Goal: Answer question/provide support: Share knowledge or assist other users

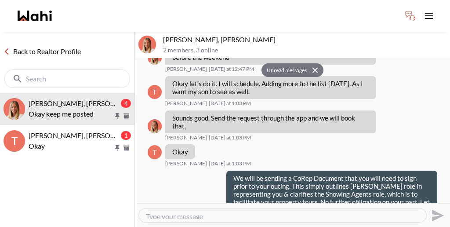
scroll to position [1301, 0]
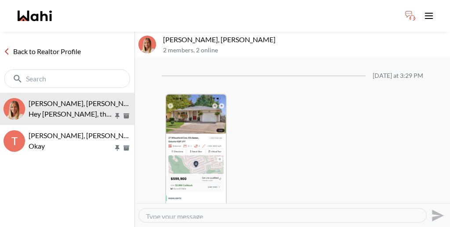
scroll to position [1017, 0]
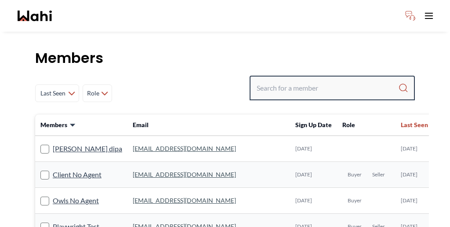
click at [316, 80] on input "Search input" at bounding box center [328, 88] width 142 height 16
paste input "Habon Muse"
type input "Habon Muse"
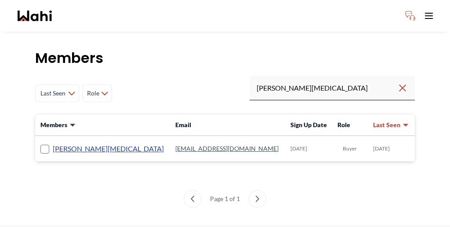
click at [56, 143] on link "Habon Muse" at bounding box center [108, 148] width 111 height 11
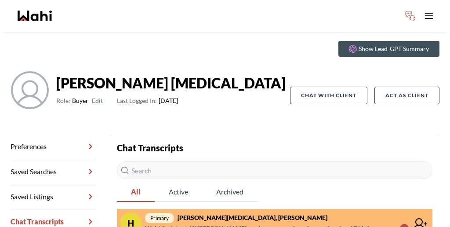
scroll to position [42, 0]
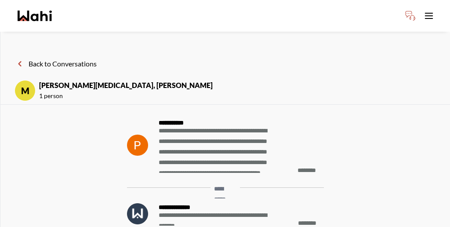
click at [50, 58] on button "Back to Conversations" at bounding box center [56, 63] width 82 height 11
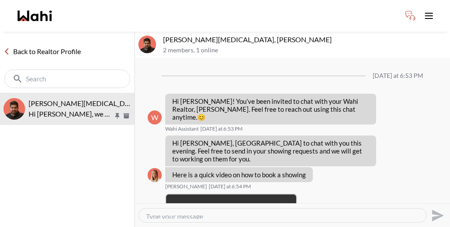
scroll to position [467, 0]
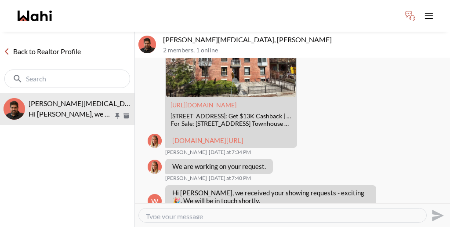
click at [7, 49] on icon at bounding box center [6, 51] width 3 height 5
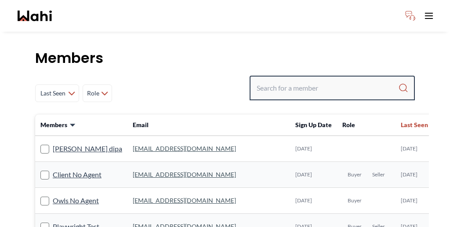
click at [319, 80] on input "Search input" at bounding box center [328, 88] width 142 height 16
type input "tanya"
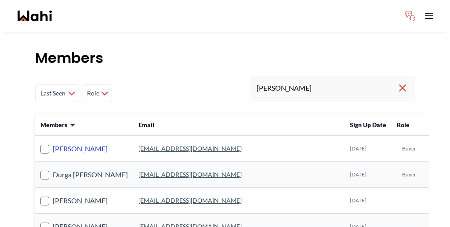
click at [57, 143] on link "[PERSON_NAME]" at bounding box center [80, 148] width 55 height 11
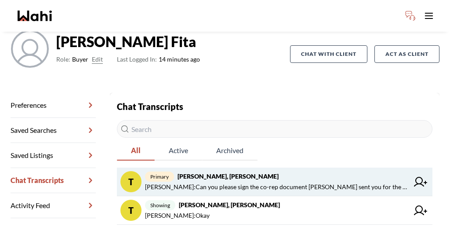
scroll to position [74, 0]
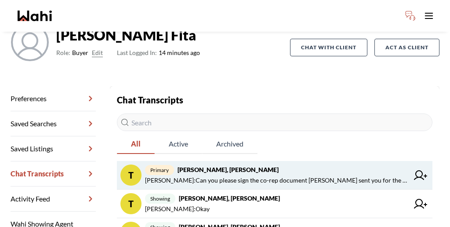
click at [169, 164] on span "primary Tanya Fita, Michelle" at bounding box center [277, 169] width 264 height 11
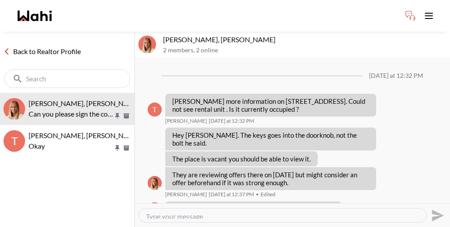
scroll to position [691, 0]
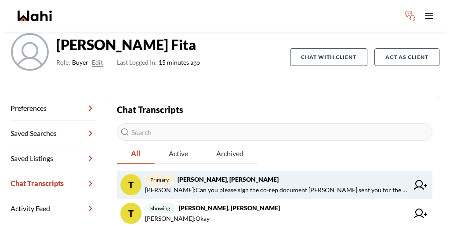
scroll to position [81, 0]
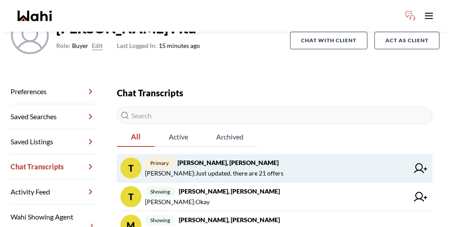
click at [208, 168] on span "Michelle Ryckman : Just updated, there are 21 offers" at bounding box center [214, 173] width 138 height 11
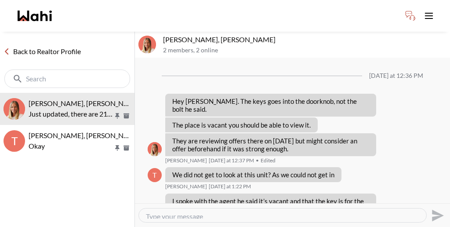
scroll to position [683, 0]
